Goal: Transaction & Acquisition: Purchase product/service

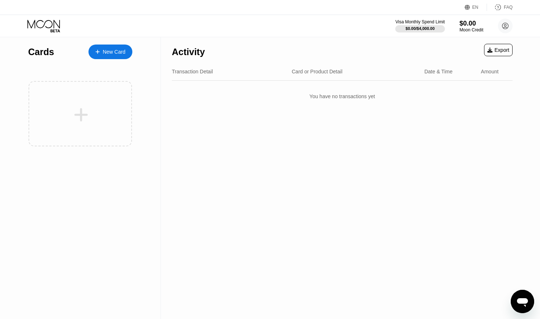
click at [106, 53] on div "New Card" at bounding box center [114, 52] width 23 height 6
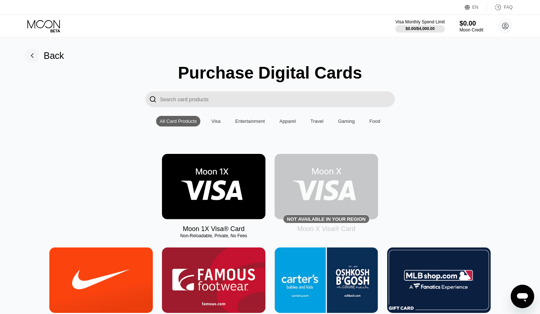
click at [219, 190] on img at bounding box center [213, 186] width 103 height 65
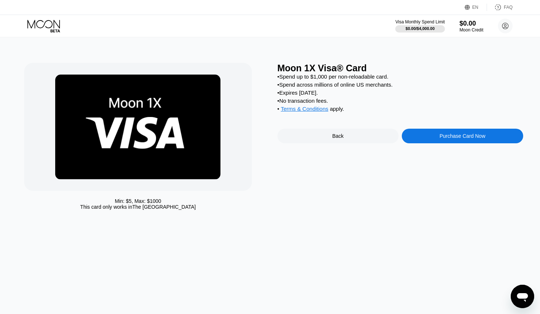
drag, startPoint x: 442, startPoint y: 144, endPoint x: 433, endPoint y: 143, distance: 9.2
drag, startPoint x: 433, startPoint y: 143, endPoint x: 412, endPoint y: 141, distance: 21.0
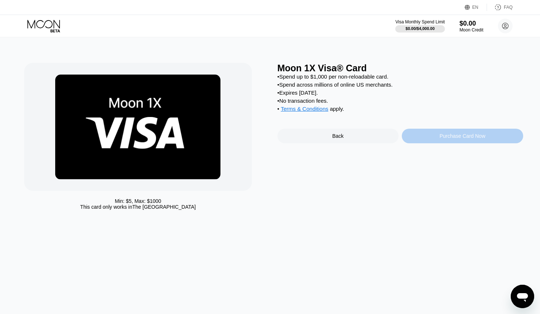
click at [412, 141] on div "Purchase Card Now" at bounding box center [461, 136] width 121 height 15
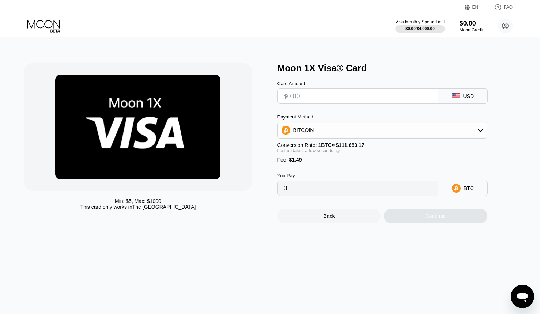
click at [471, 134] on div "BITCOIN" at bounding box center [382, 130] width 209 height 15
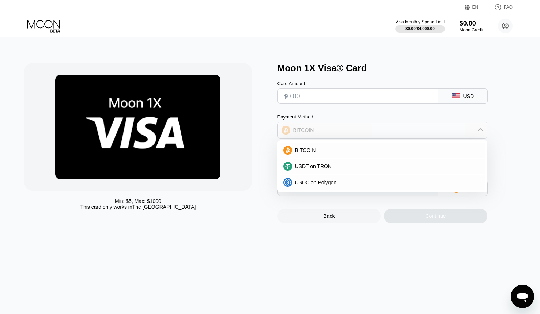
click at [471, 134] on div "BITCOIN" at bounding box center [382, 130] width 209 height 15
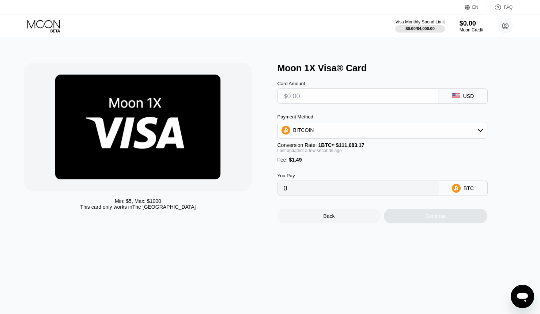
drag, startPoint x: 374, startPoint y: 198, endPoint x: 291, endPoint y: 243, distance: 94.7
click at [291, 243] on div "Min: $ 5 , Max: $ 1000 This card only works in The United States Moon 1X Visa® …" at bounding box center [269, 175] width 545 height 277
